Goal: Task Accomplishment & Management: Use online tool/utility

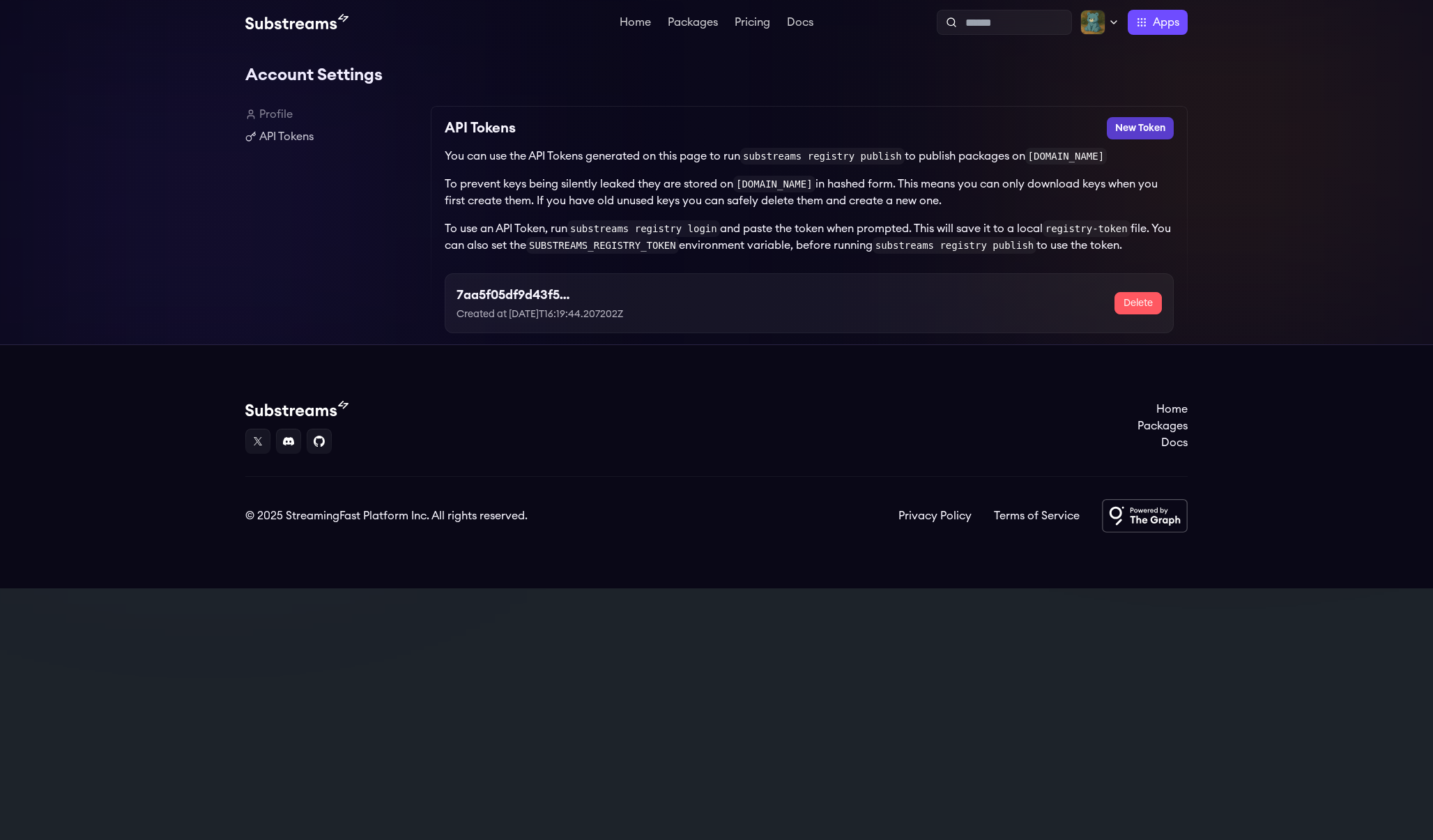
click at [1131, 128] on button "New Token" at bounding box center [1141, 128] width 67 height 22
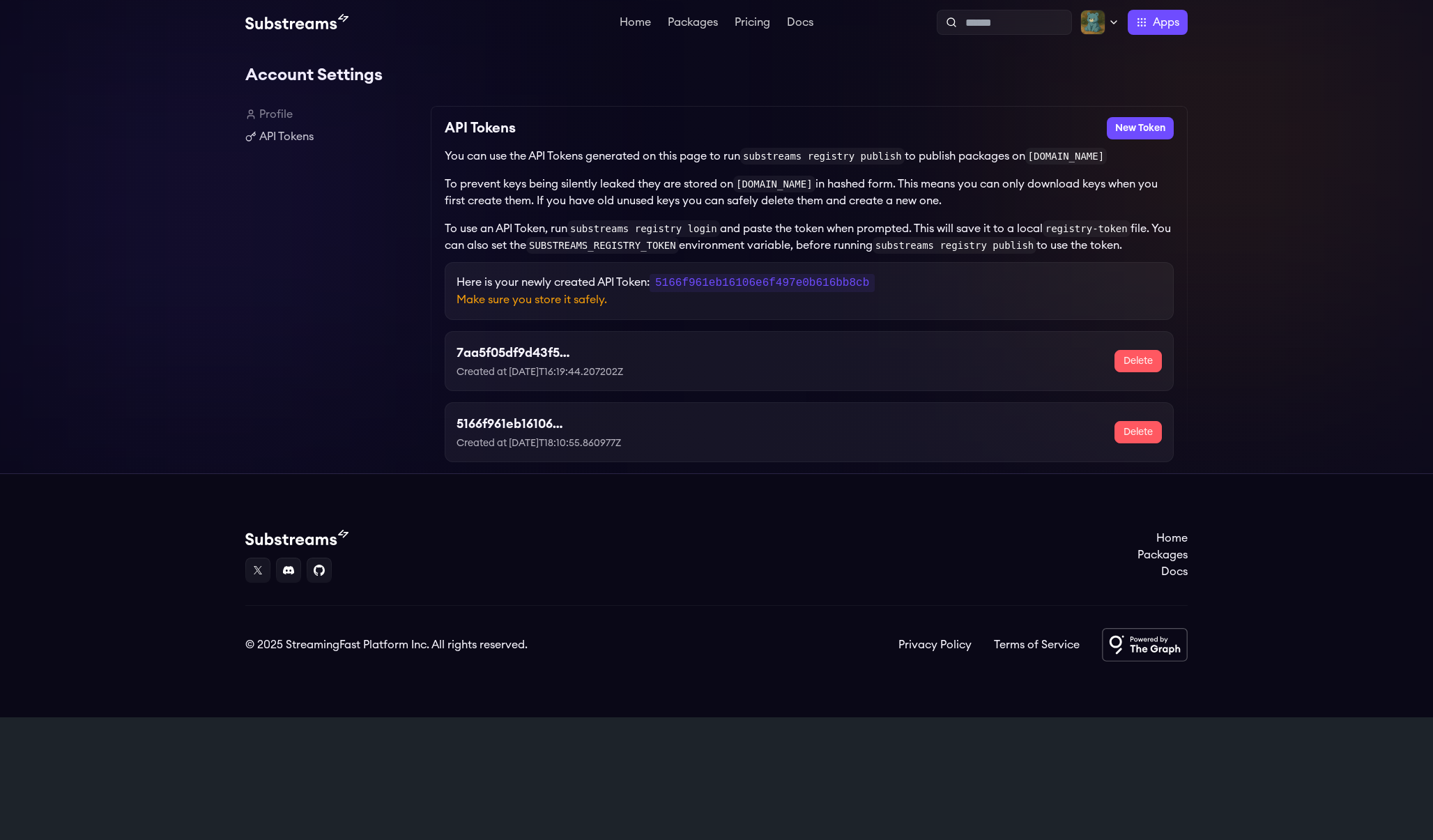
click at [785, 288] on code "5166f961eb16106e6f497e0b616bb8cb" at bounding box center [762, 283] width 225 height 18
copy code "5166f961eb16106e6f497e0b616bb8cb"
click at [829, 216] on div "You can use the API Tokens generated on this page to run substreams registry pu…" at bounding box center [809, 201] width 729 height 106
click at [285, 108] on link "Profile" at bounding box center [332, 115] width 174 height 17
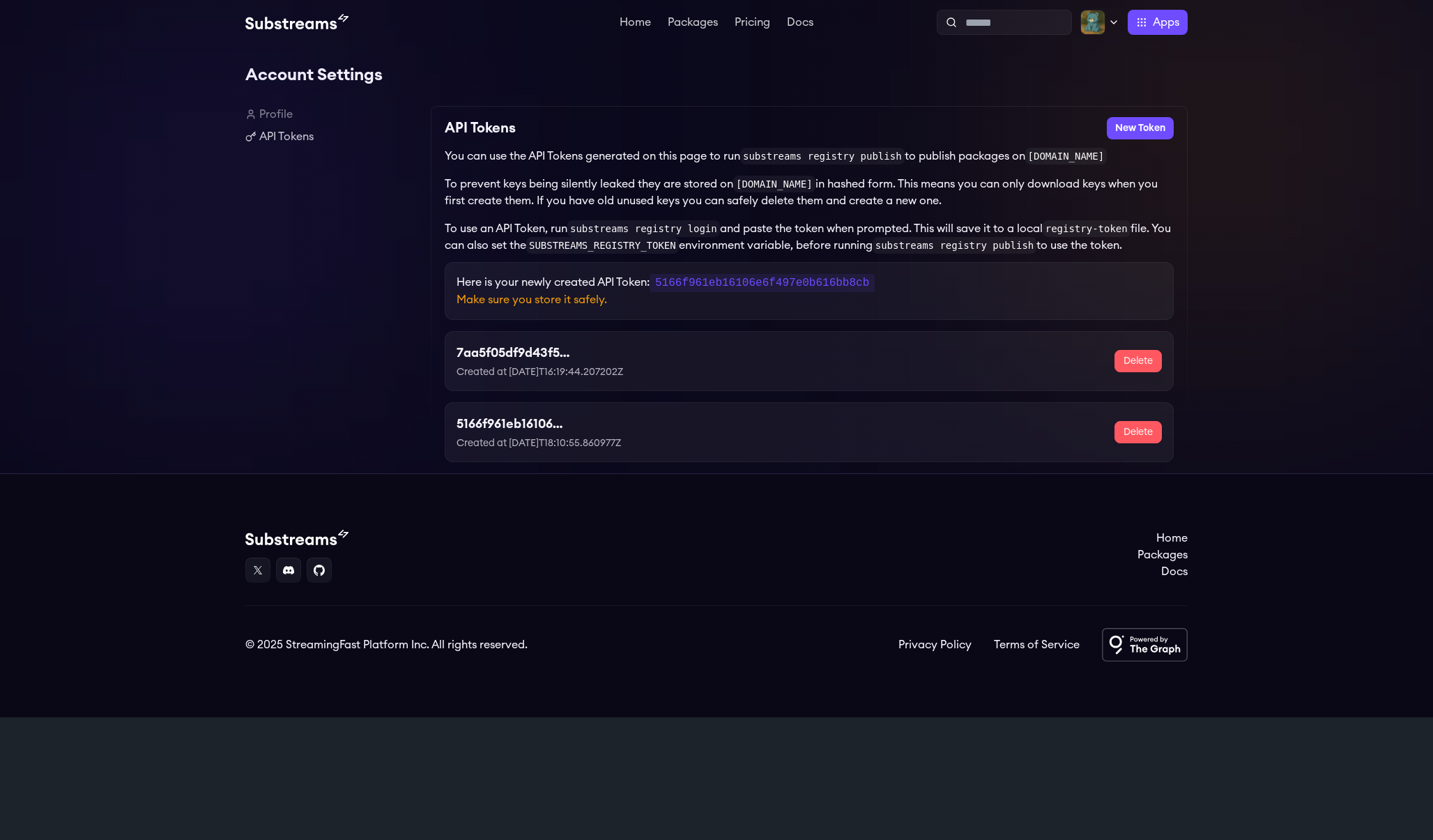
click at [273, 122] on div "Profile API Tokens" at bounding box center [332, 126] width 174 height 39
click at [638, 23] on link "Home" at bounding box center [635, 24] width 37 height 14
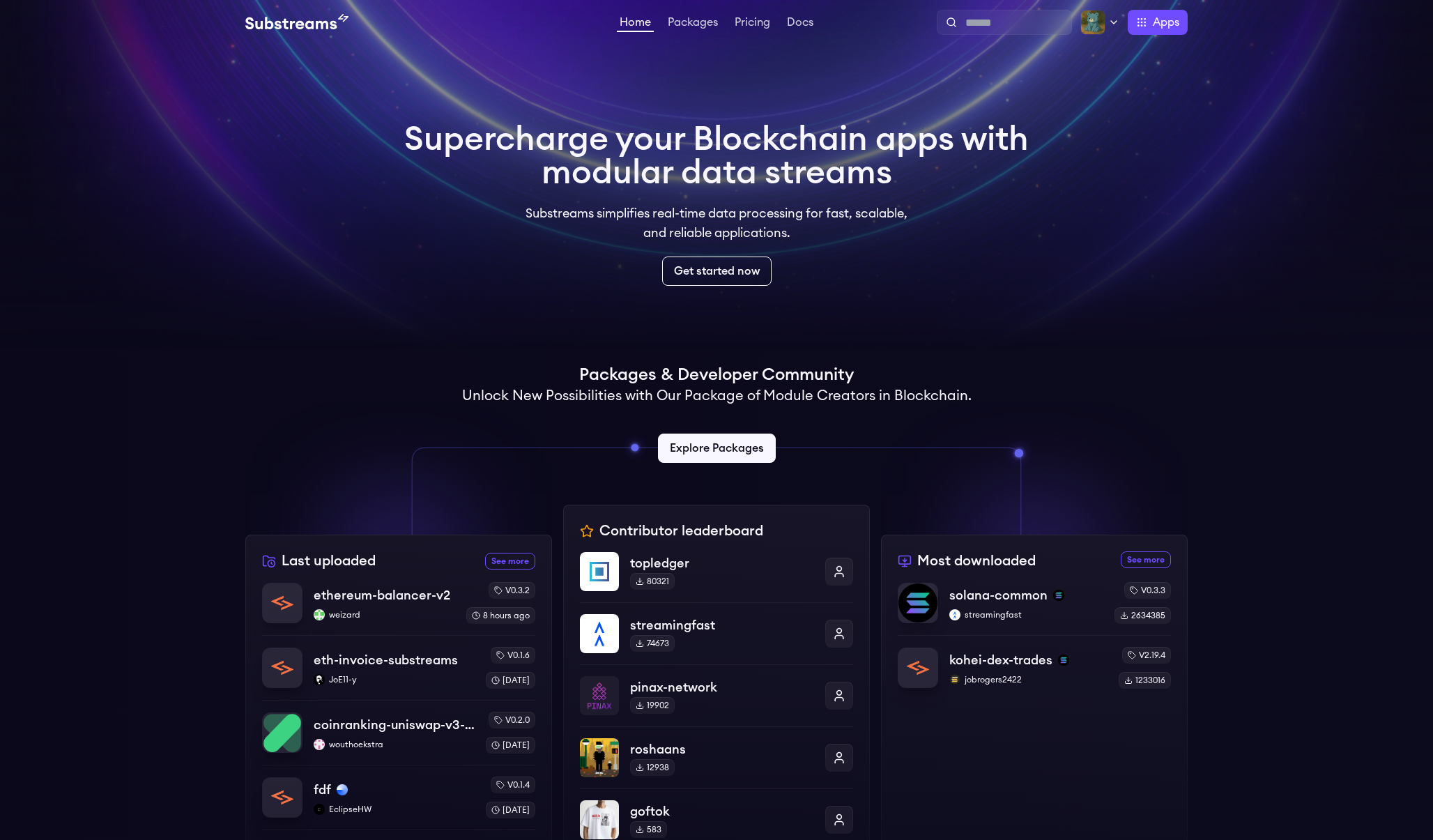
click at [769, 333] on video at bounding box center [716, 174] width 1433 height 348
